Goal: Task Accomplishment & Management: Complete application form

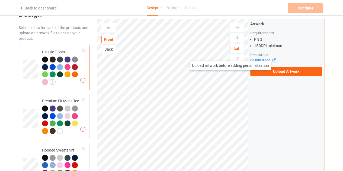
scroll to position [18, 0]
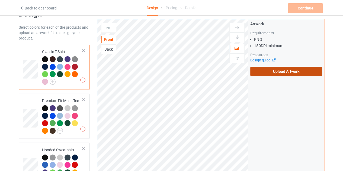
click at [276, 67] on label "Upload Artwork" at bounding box center [286, 71] width 72 height 9
click at [0, 0] on input "Upload Artwork" at bounding box center [0, 0] width 0 height 0
click at [271, 72] on label "Upload Artwork" at bounding box center [286, 71] width 72 height 9
click at [0, 0] on input "Upload Artwork" at bounding box center [0, 0] width 0 height 0
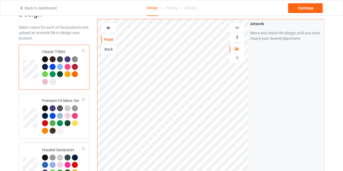
click at [50, 84] on img at bounding box center [53, 82] width 6 height 6
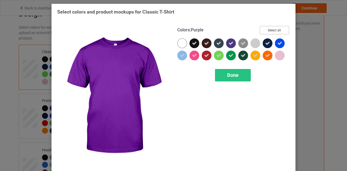
click at [277, 30] on button "Select all" at bounding box center [274, 30] width 29 height 8
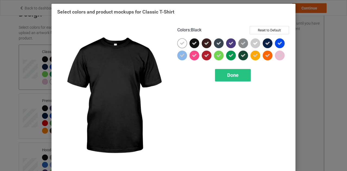
click at [194, 47] on div at bounding box center [195, 44] width 10 height 10
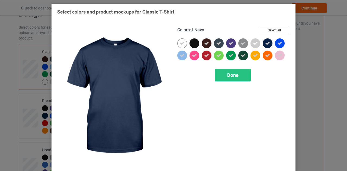
click at [265, 45] on icon at bounding box center [267, 43] width 5 height 5
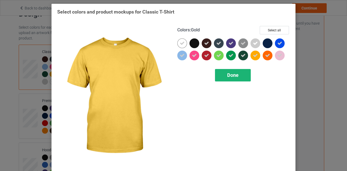
click at [234, 76] on span "Done" at bounding box center [232, 75] width 11 height 6
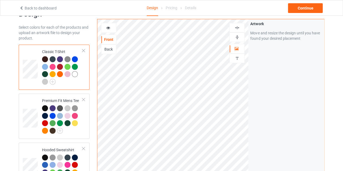
click at [77, 74] on div at bounding box center [75, 74] width 6 height 6
click at [235, 30] on img at bounding box center [237, 27] width 5 height 5
click at [109, 27] on icon at bounding box center [108, 27] width 5 height 4
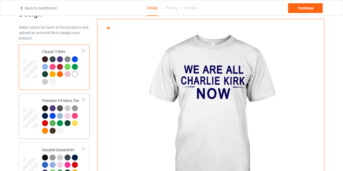
click at [63, 128] on div at bounding box center [61, 124] width 8 height 8
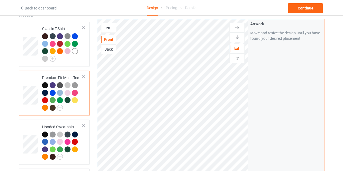
scroll to position [41, 0]
click at [59, 108] on img at bounding box center [60, 108] width 6 height 6
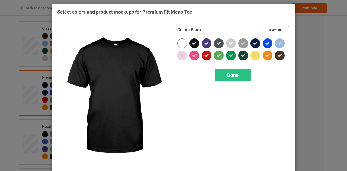
click at [270, 30] on button "Select all" at bounding box center [274, 30] width 29 height 8
click at [196, 40] on div at bounding box center [195, 44] width 10 height 10
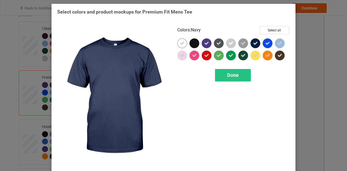
click at [256, 44] on div at bounding box center [256, 44] width 10 height 10
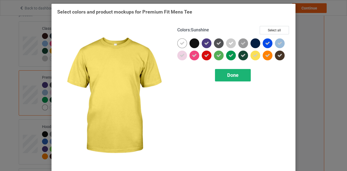
click at [239, 75] on div "Done" at bounding box center [233, 75] width 36 height 12
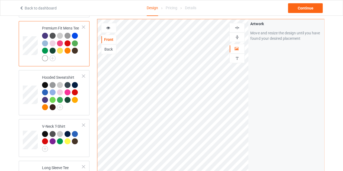
scroll to position [98, 0]
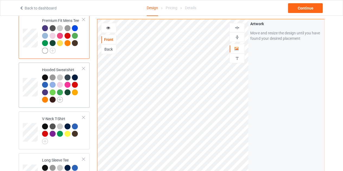
click at [62, 98] on img at bounding box center [60, 100] width 6 height 6
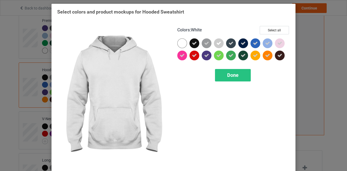
click at [181, 41] on div at bounding box center [182, 44] width 10 height 10
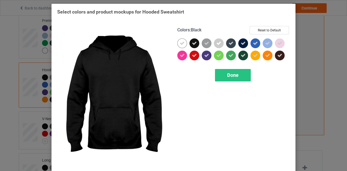
click at [196, 42] on div at bounding box center [195, 44] width 10 height 10
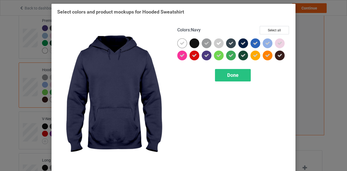
click at [241, 42] on icon at bounding box center [243, 43] width 5 height 5
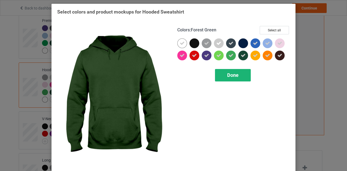
click at [237, 73] on div "Done" at bounding box center [233, 75] width 36 height 12
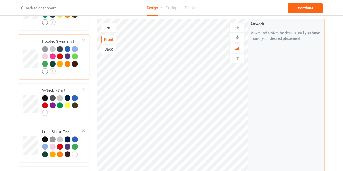
scroll to position [130, 0]
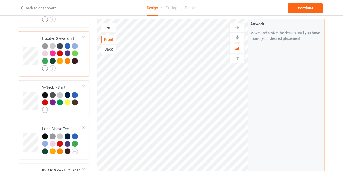
click at [43, 108] on img at bounding box center [45, 110] width 6 height 6
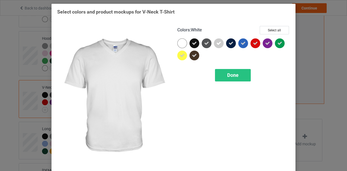
click at [183, 44] on div at bounding box center [182, 44] width 10 height 10
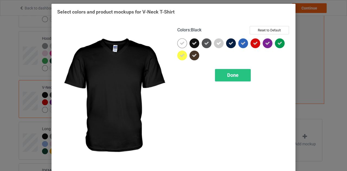
click at [197, 43] on div at bounding box center [195, 44] width 10 height 10
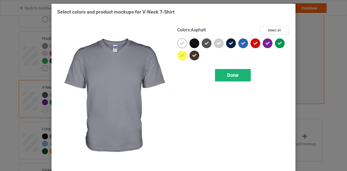
click at [222, 71] on div "Done" at bounding box center [233, 75] width 36 height 12
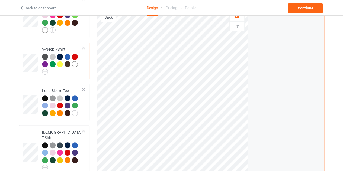
scroll to position [168, 0]
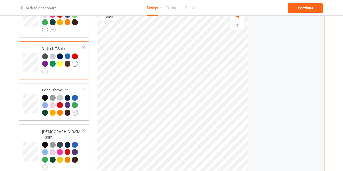
click at [73, 112] on img at bounding box center [75, 113] width 6 height 6
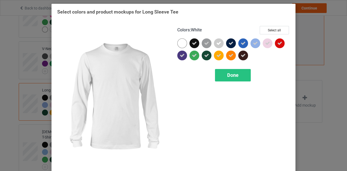
click at [180, 45] on div at bounding box center [182, 44] width 10 height 10
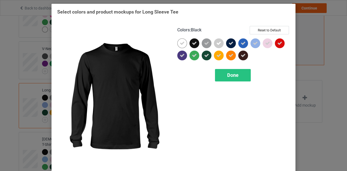
click at [194, 44] on icon at bounding box center [194, 43] width 5 height 5
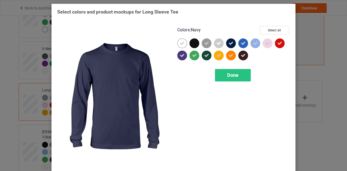
click at [233, 41] on div at bounding box center [231, 44] width 10 height 10
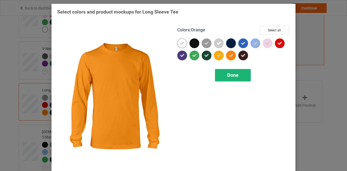
click at [232, 70] on div "Done" at bounding box center [233, 75] width 36 height 12
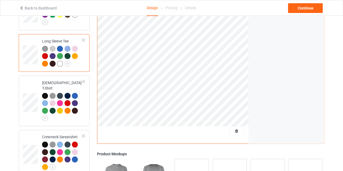
scroll to position [223, 0]
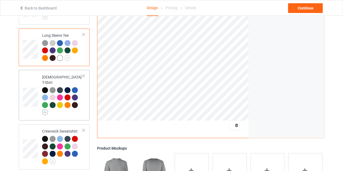
click at [47, 110] on img at bounding box center [45, 113] width 6 height 6
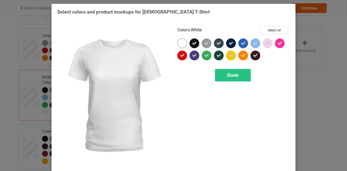
click at [184, 41] on div at bounding box center [182, 44] width 10 height 10
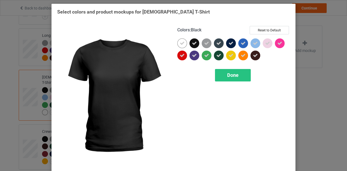
click at [193, 43] on icon at bounding box center [194, 43] width 5 height 5
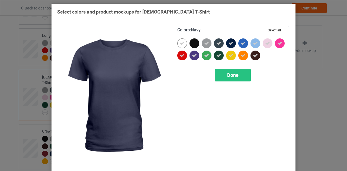
click at [229, 42] on icon at bounding box center [231, 43] width 5 height 5
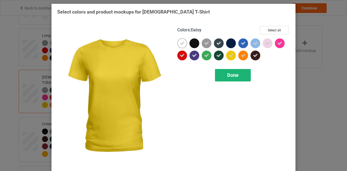
click at [228, 72] on span "Done" at bounding box center [232, 75] width 11 height 6
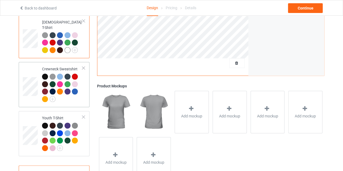
scroll to position [279, 0]
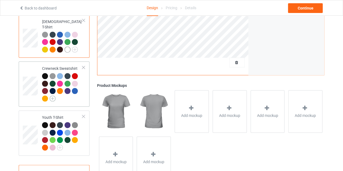
click at [52, 96] on img at bounding box center [53, 99] width 6 height 6
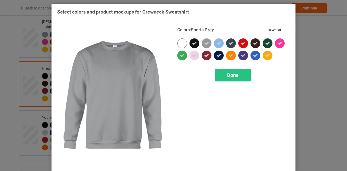
click at [177, 38] on div "Colors : Sports Grey Select all" at bounding box center [233, 32] width 113 height 12
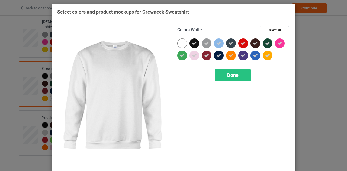
click at [179, 41] on div at bounding box center [182, 44] width 10 height 10
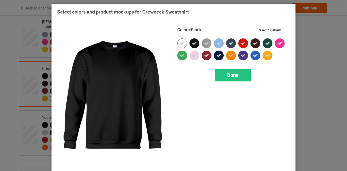
click at [192, 44] on icon at bounding box center [194, 43] width 5 height 5
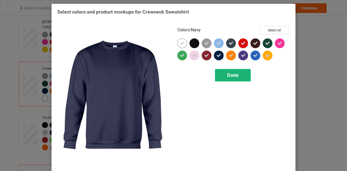
click at [229, 72] on span "Done" at bounding box center [232, 75] width 11 height 6
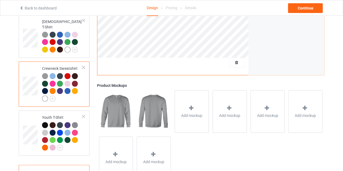
scroll to position [294, 0]
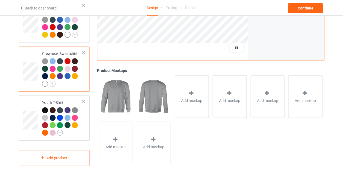
click at [62, 130] on img at bounding box center [60, 133] width 6 height 6
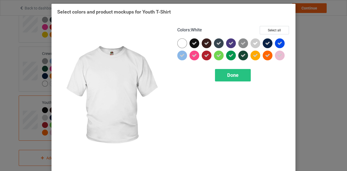
click at [175, 44] on div "Colors : White Select all Done" at bounding box center [234, 96] width 120 height 148
click at [178, 43] on div at bounding box center [182, 44] width 10 height 10
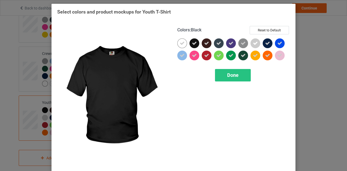
click at [192, 44] on icon at bounding box center [194, 43] width 5 height 5
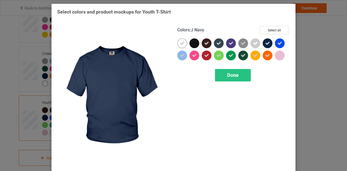
click at [266, 43] on icon at bounding box center [267, 43] width 5 height 5
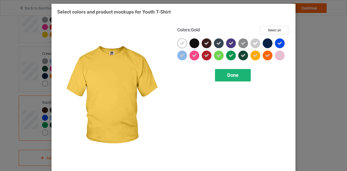
click at [236, 72] on span "Done" at bounding box center [232, 75] width 11 height 6
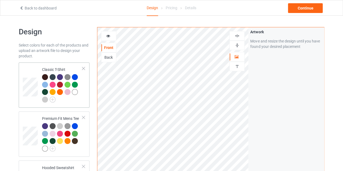
click at [34, 69] on td at bounding box center [31, 85] width 16 height 41
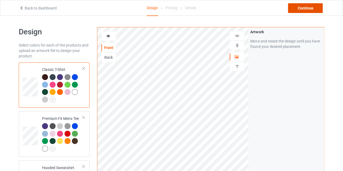
click at [310, 8] on div "Continue" at bounding box center [305, 8] width 35 height 10
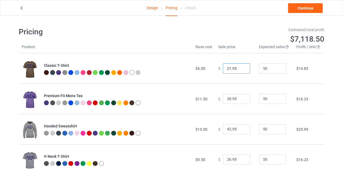
click at [240, 71] on input "21.95" at bounding box center [236, 68] width 27 height 10
click at [240, 71] on input "20.95" at bounding box center [236, 68] width 27 height 10
click at [240, 71] on input "19.95" at bounding box center [236, 68] width 27 height 10
type input "18.95"
click at [240, 71] on input "18.95" at bounding box center [236, 68] width 27 height 10
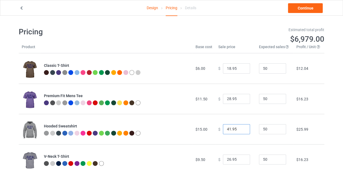
click at [241, 130] on input "41.95" at bounding box center [236, 129] width 27 height 10
click at [241, 130] on input "40.95" at bounding box center [236, 129] width 27 height 10
click at [241, 130] on input "39.95" at bounding box center [236, 129] width 27 height 10
click at [241, 130] on input "38.95" at bounding box center [236, 129] width 27 height 10
click at [241, 130] on input "37.95" at bounding box center [236, 129] width 27 height 10
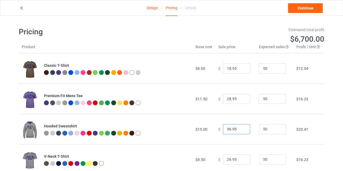
type input "36.95"
click at [241, 130] on input "36.95" at bounding box center [236, 129] width 27 height 10
click at [302, 11] on link "Continue" at bounding box center [305, 8] width 35 height 10
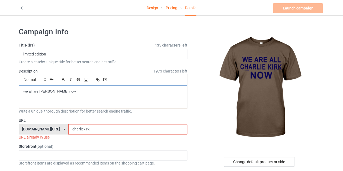
click at [125, 100] on div "we all are [PERSON_NAME] now" at bounding box center [103, 97] width 168 height 23
click at [101, 125] on input "charliekirk" at bounding box center [127, 129] width 119 height 10
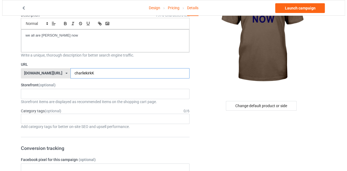
scroll to position [60, 0]
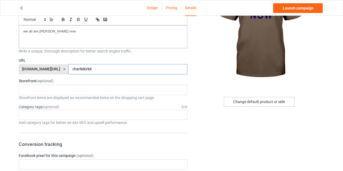
type input "charliekirkK"
click at [257, 101] on div "Change default product or side" at bounding box center [259, 102] width 71 height 10
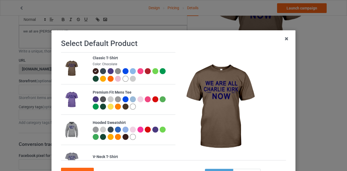
click at [123, 79] on div at bounding box center [126, 79] width 6 height 6
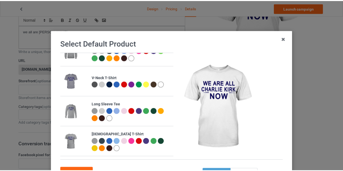
scroll to position [79, 0]
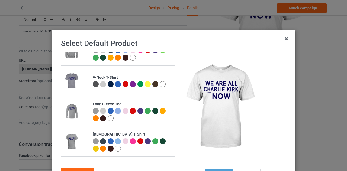
click at [72, 167] on div "Confirm" at bounding box center [173, 172] width 225 height 12
click at [72, 168] on div "Confirm" at bounding box center [77, 173] width 33 height 10
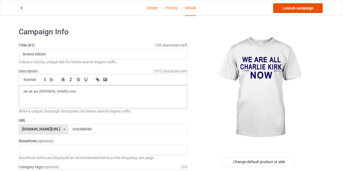
click at [305, 6] on link "Launch campaign" at bounding box center [298, 8] width 50 height 10
